Goal: Navigation & Orientation: Find specific page/section

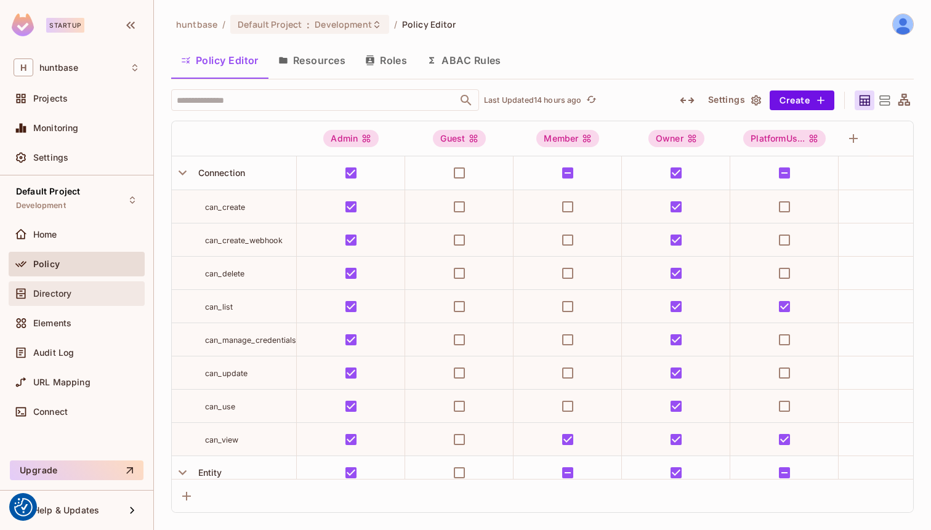
click at [70, 296] on span "Directory" at bounding box center [52, 294] width 38 height 10
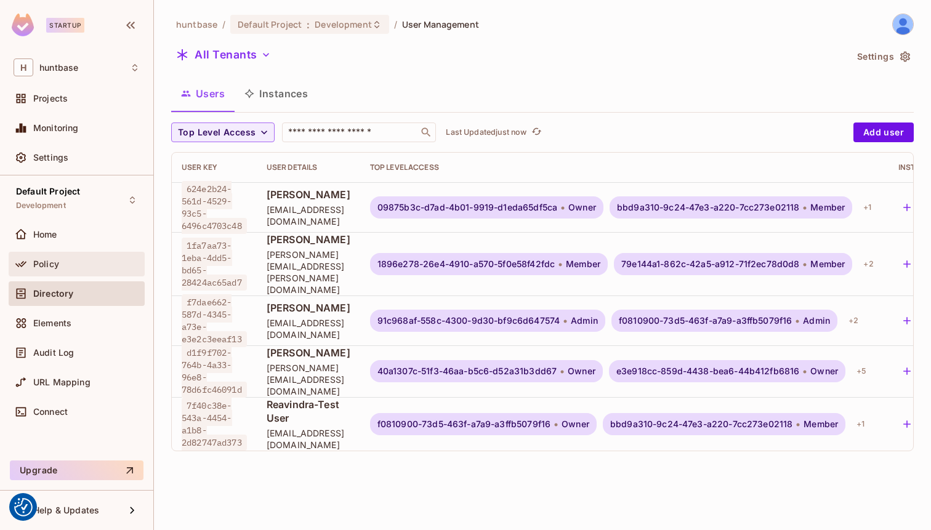
click at [78, 268] on div "Policy" at bounding box center [86, 264] width 107 height 10
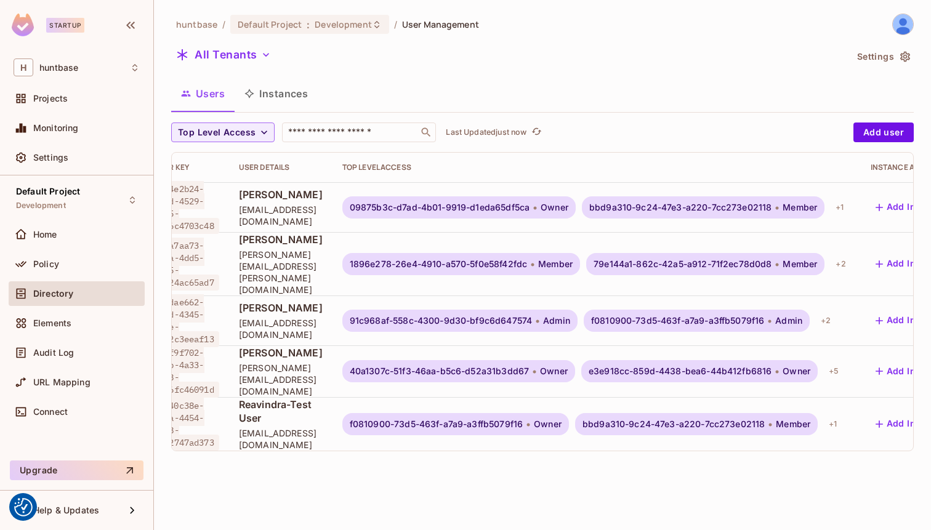
scroll to position [0, 30]
click at [846, 201] on div "+ 1" at bounding box center [837, 208] width 18 height 20
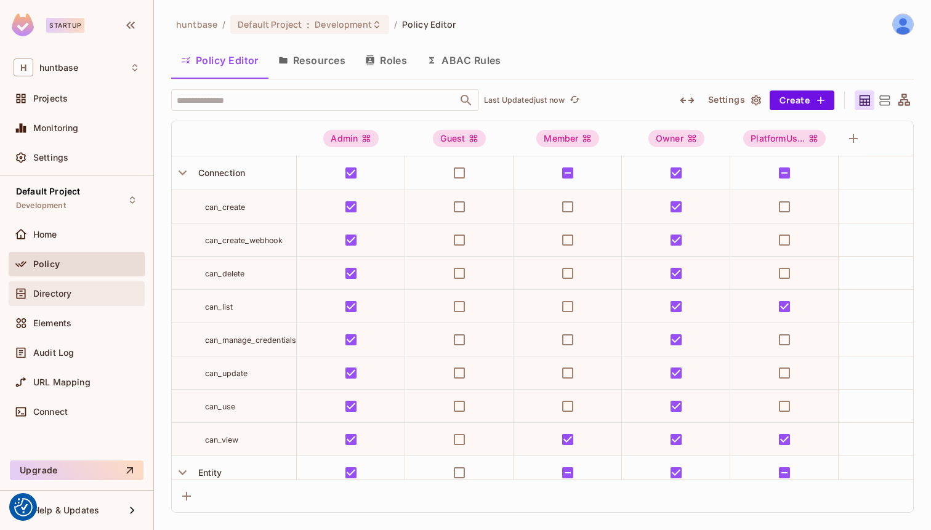
click at [76, 302] on div "Directory" at bounding box center [77, 293] width 136 height 25
